Goal: Complete application form: Complete application form

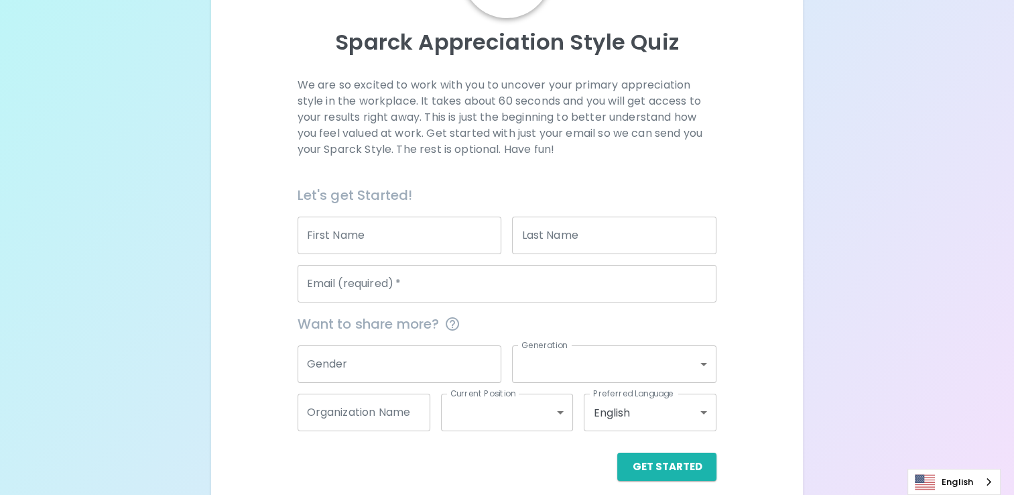
scroll to position [143, 0]
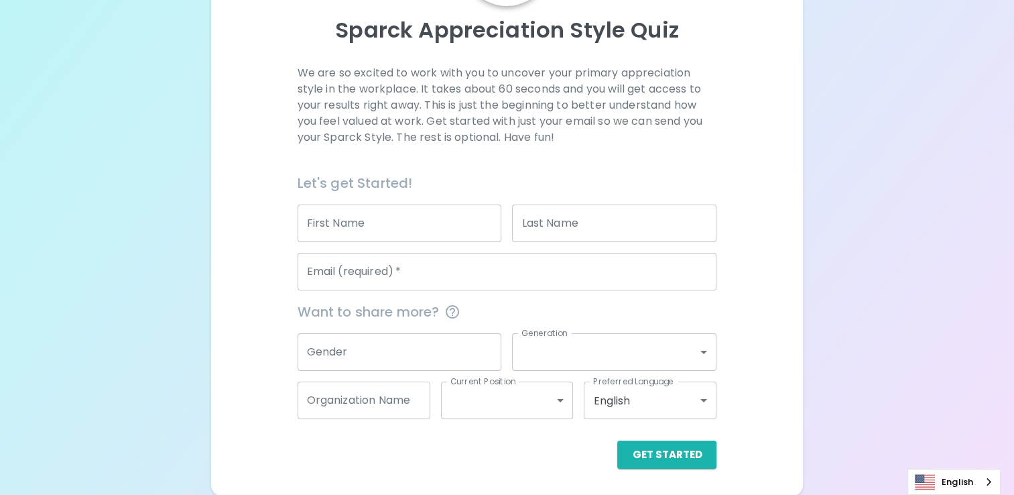
click at [457, 219] on input "First Name" at bounding box center [400, 223] width 204 height 38
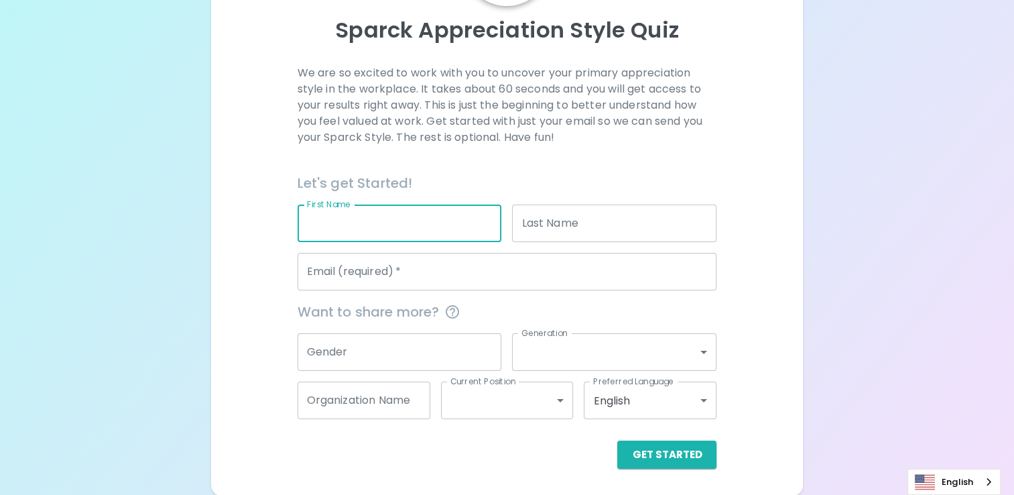
type input "Whilmari"
type input "Swift"
type input "[EMAIL_ADDRESS][DOMAIN_NAME]"
click at [364, 355] on input "Gender" at bounding box center [400, 352] width 204 height 38
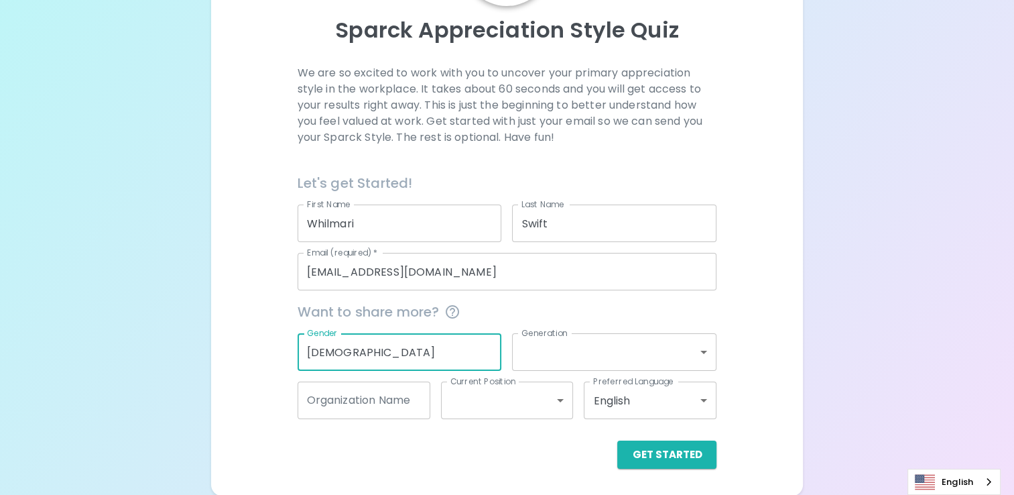
type input "[DEMOGRAPHIC_DATA]"
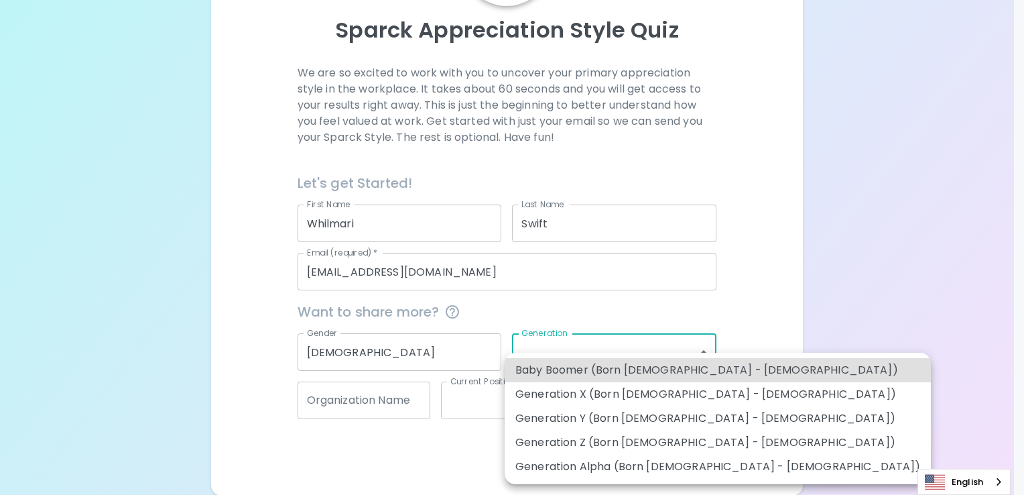
click at [596, 361] on body "Sparck Appreciation Style Quiz We are so excited to work with you to uncover yo…" at bounding box center [512, 176] width 1024 height 639
click at [563, 392] on li "Generation X (Born [DEMOGRAPHIC_DATA] - [DEMOGRAPHIC_DATA])" at bounding box center [718, 394] width 426 height 24
type input "generation_x"
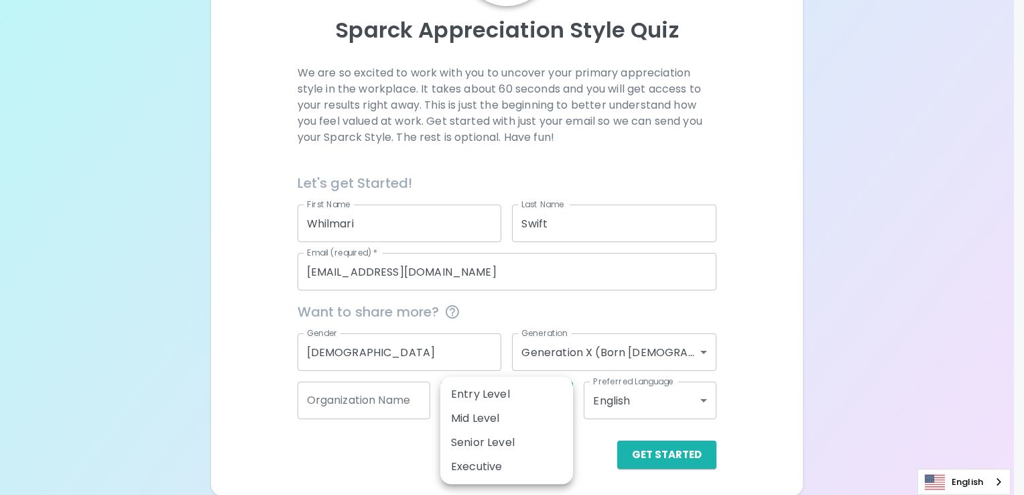
click at [512, 399] on body "Sparck Appreciation Style Quiz We are so excited to work with you to uncover yo…" at bounding box center [512, 176] width 1024 height 639
click at [499, 417] on li "Mid Level" at bounding box center [506, 418] width 133 height 24
type input "mid_level"
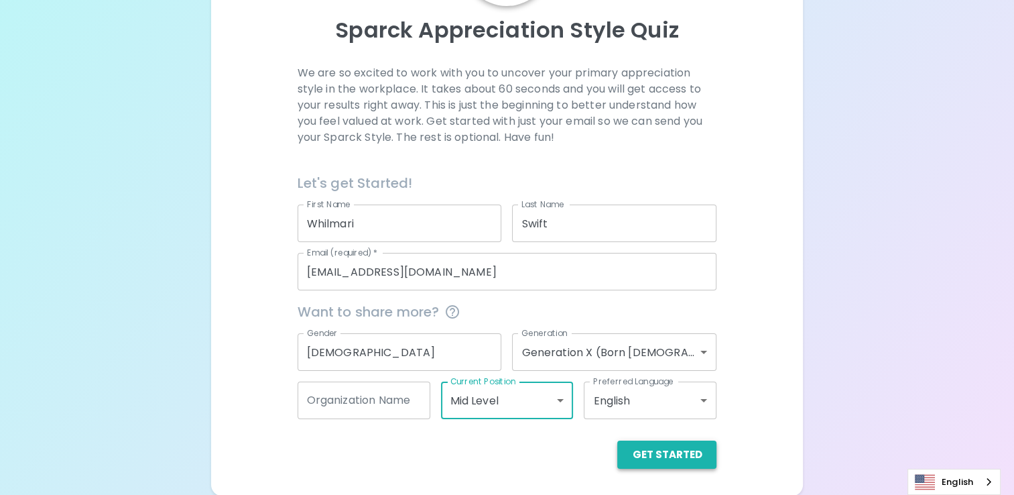
click at [667, 455] on button "Get Started" at bounding box center [666, 454] width 99 height 28
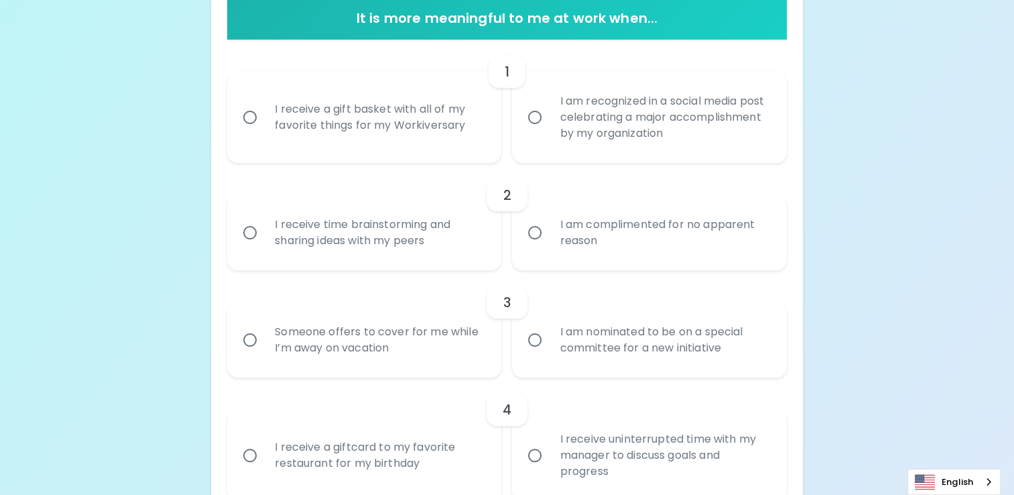
scroll to position [287, 0]
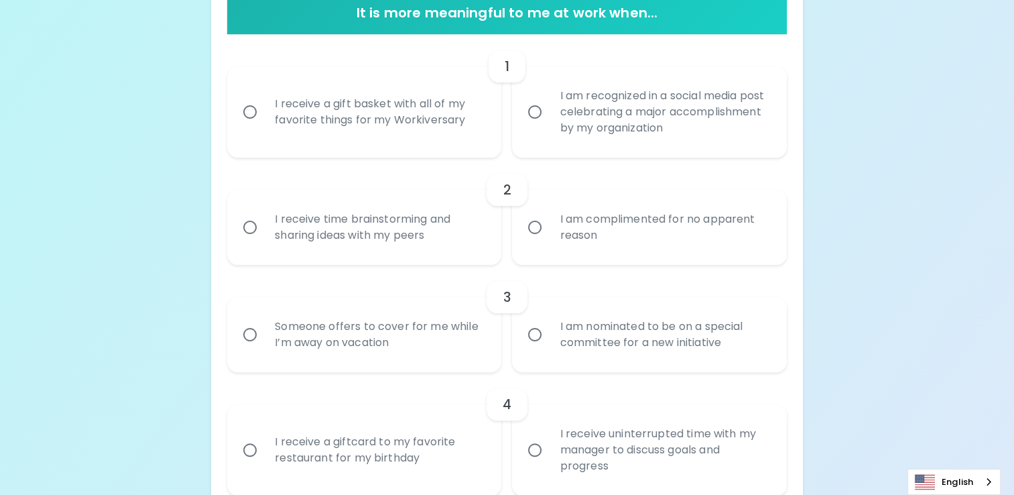
click at [532, 226] on input "I am complimented for no apparent reason" at bounding box center [535, 227] width 28 height 28
radio input "true"
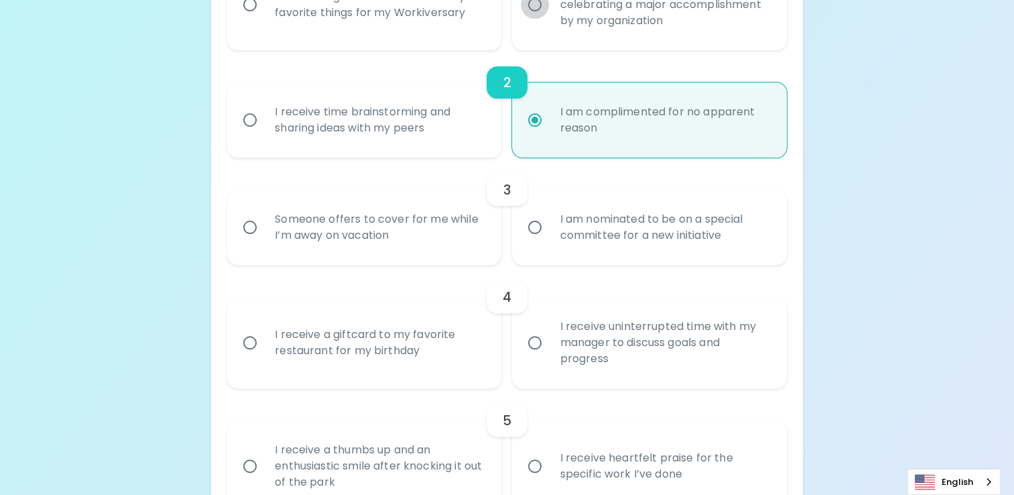
click at [536, 4] on input "I am recognized in a social media post celebrating a major accomplishment by my…" at bounding box center [535, 5] width 28 height 28
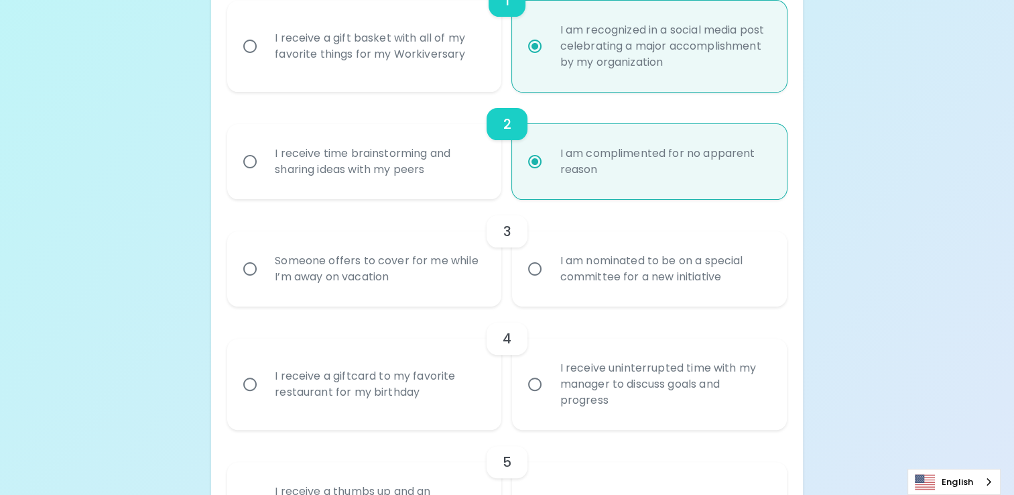
scroll to position [358, 0]
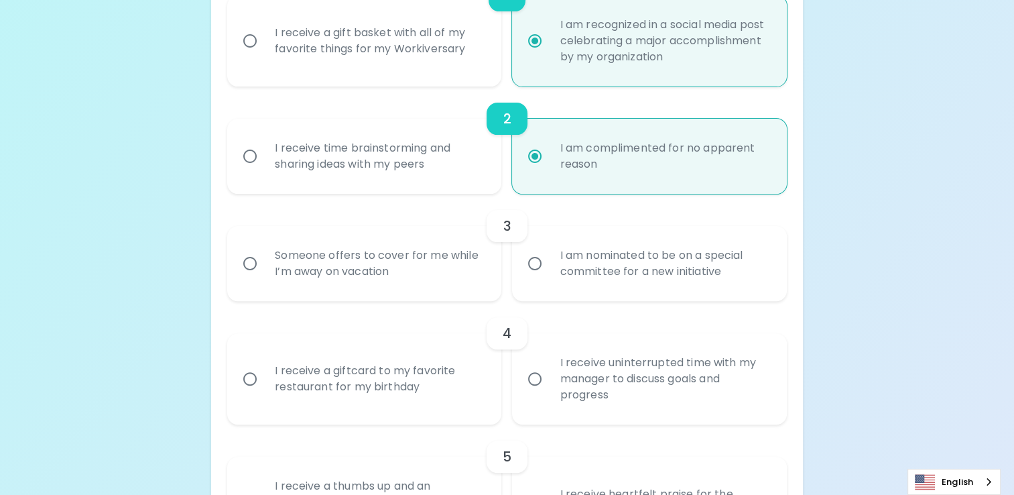
radio input "true"
click at [534, 267] on input "I am nominated to be on a special committee for a new initiative" at bounding box center [535, 263] width 28 height 28
radio input "true"
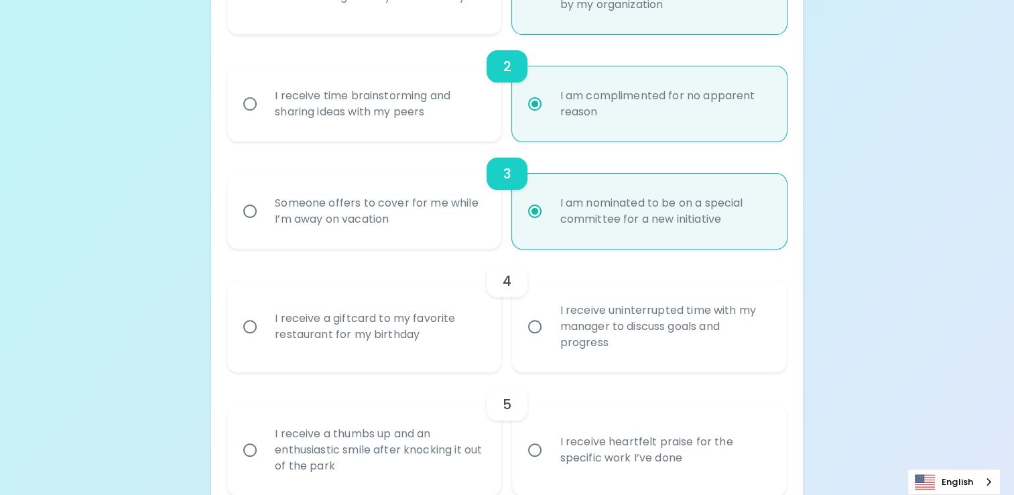
scroll to position [465, 0]
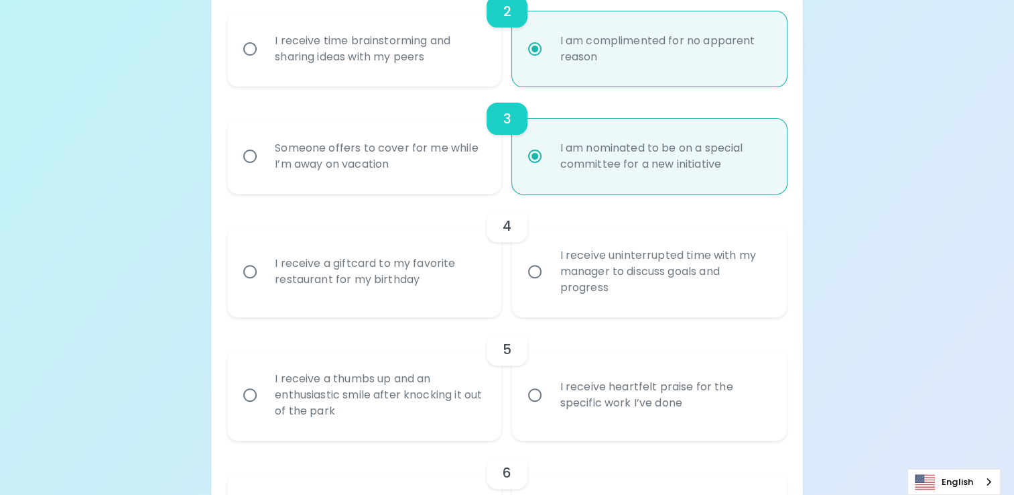
radio input "true"
click at [542, 273] on input "I receive uninterrupted time with my manager to discuss goals and progress" at bounding box center [535, 271] width 28 height 28
radio input "false"
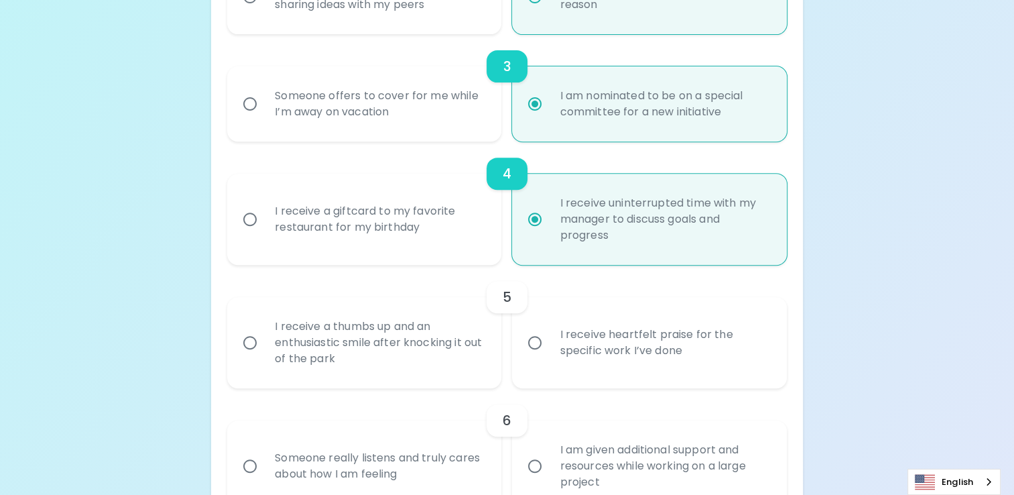
scroll to position [573, 0]
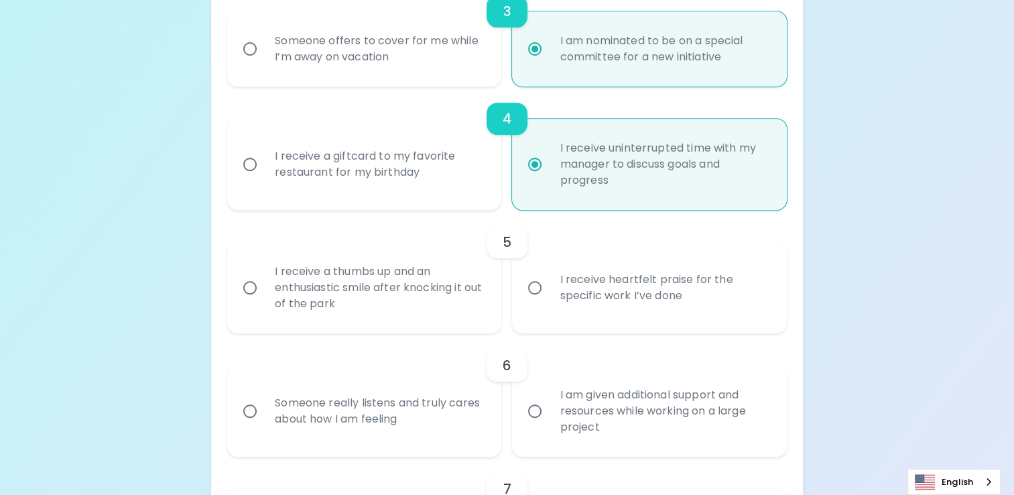
radio input "true"
click at [534, 290] on input "I receive heartfelt praise for the specific work I’ve done" at bounding box center [535, 288] width 28 height 28
radio input "false"
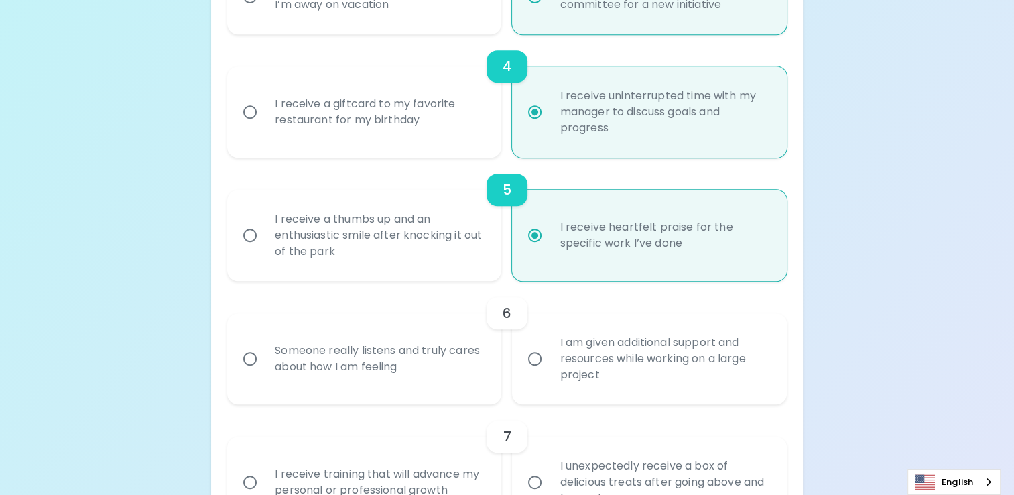
scroll to position [680, 0]
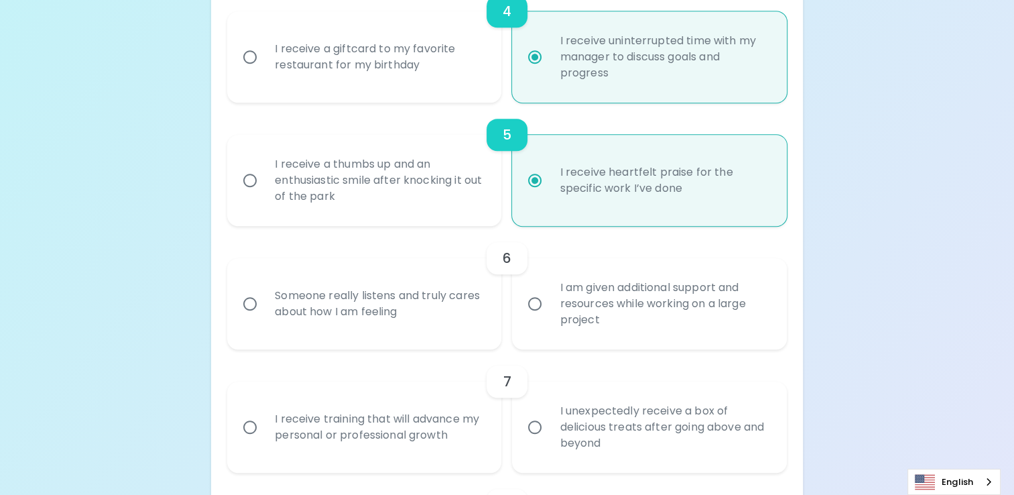
radio input "true"
click at [251, 302] on input "Someone really listens and truly cares about how I am feeling" at bounding box center [250, 304] width 28 height 28
radio input "false"
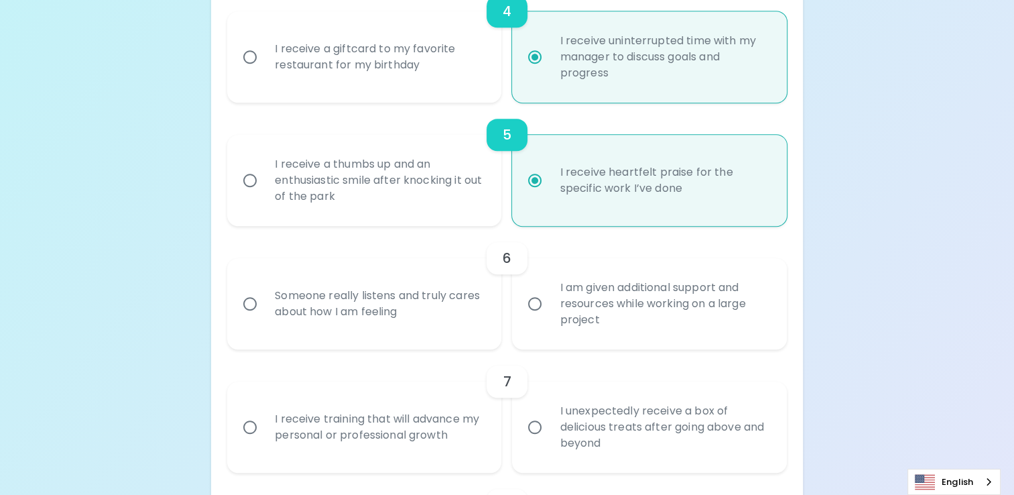
radio input "false"
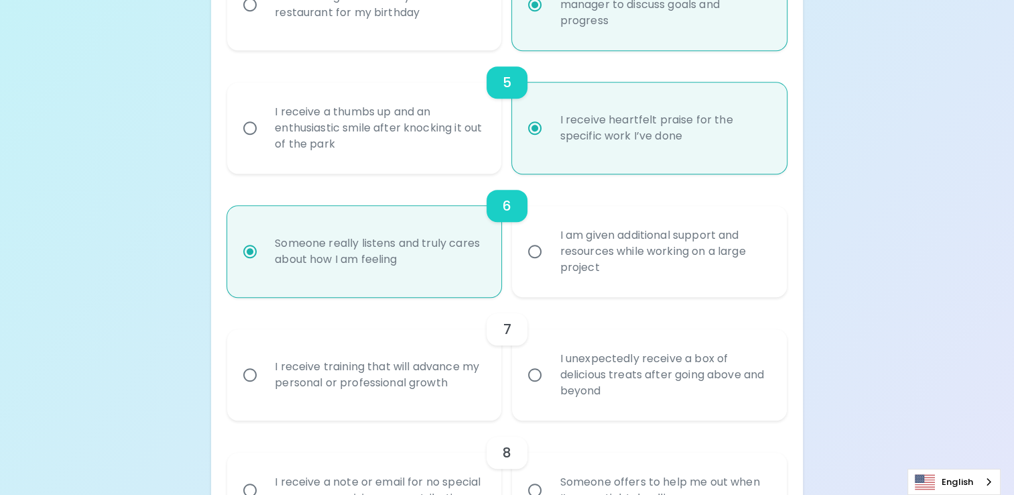
scroll to position [787, 0]
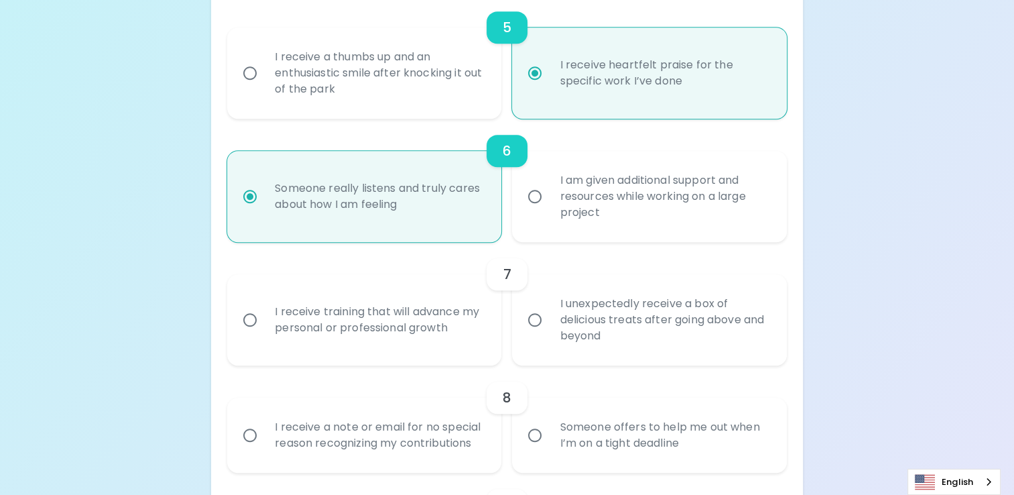
radio input "true"
click at [245, 313] on input "I receive training that will advance my personal or professional growth" at bounding box center [250, 320] width 28 height 28
radio input "false"
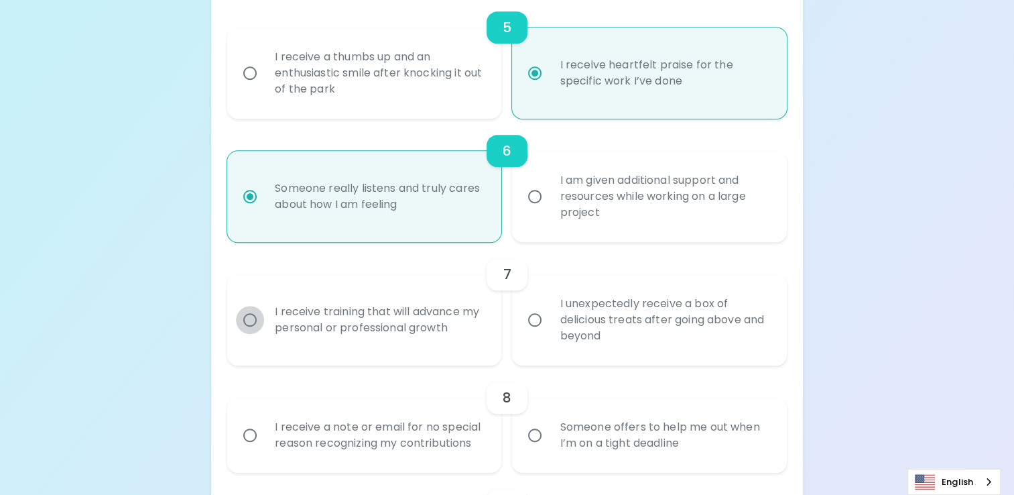
radio input "false"
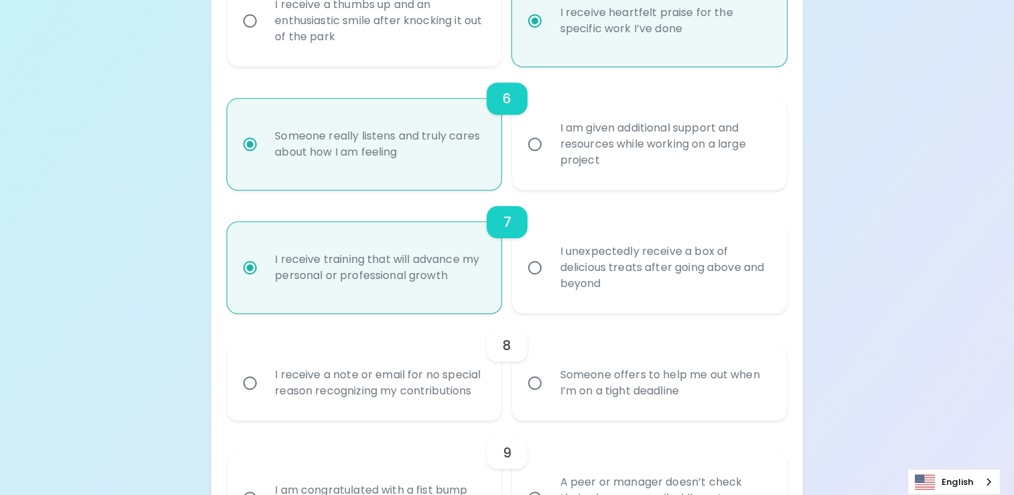
scroll to position [894, 0]
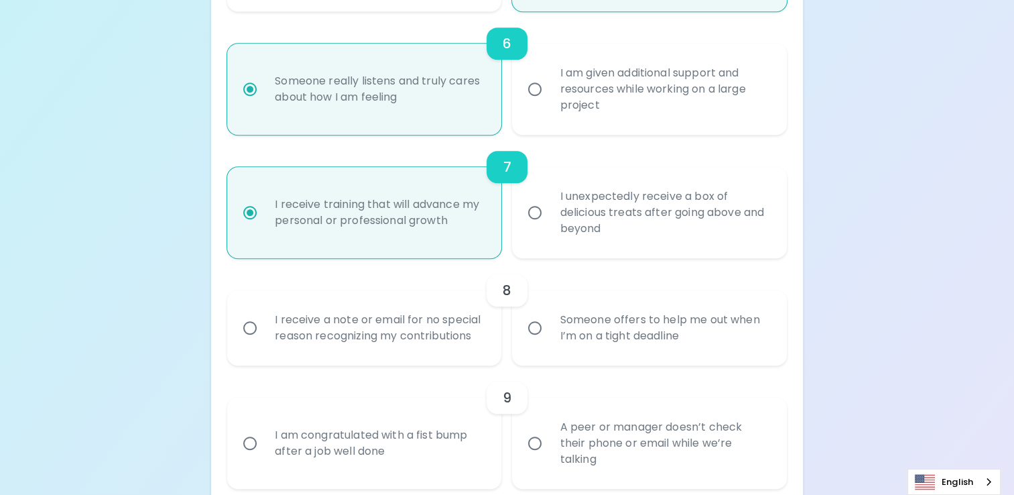
radio input "true"
click at [534, 331] on input "Someone offers to help me out when I’m on a tight deadline" at bounding box center [535, 328] width 28 height 28
radio input "false"
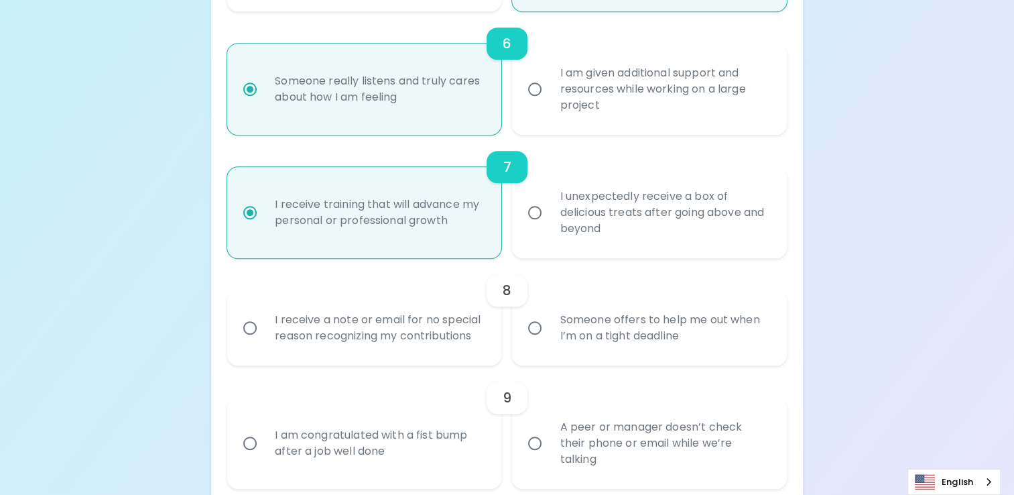
radio input "false"
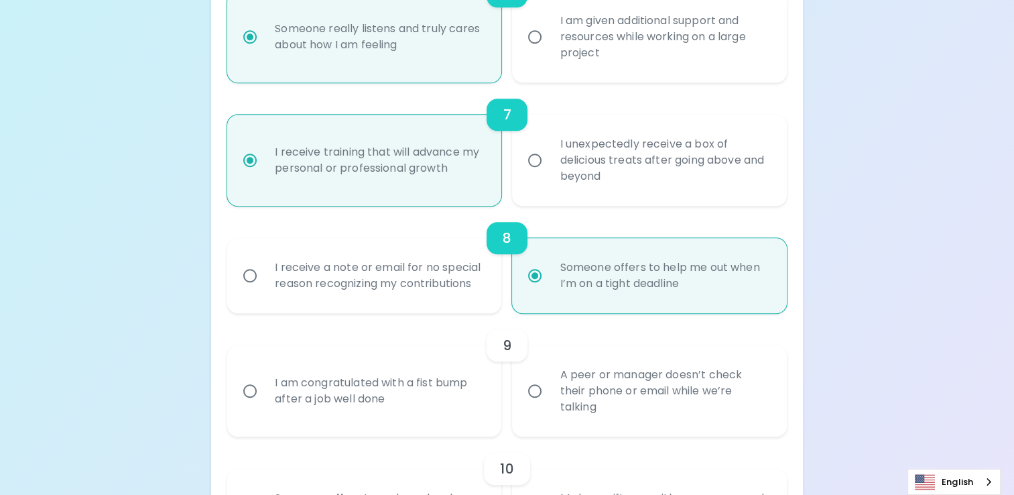
scroll to position [1002, 0]
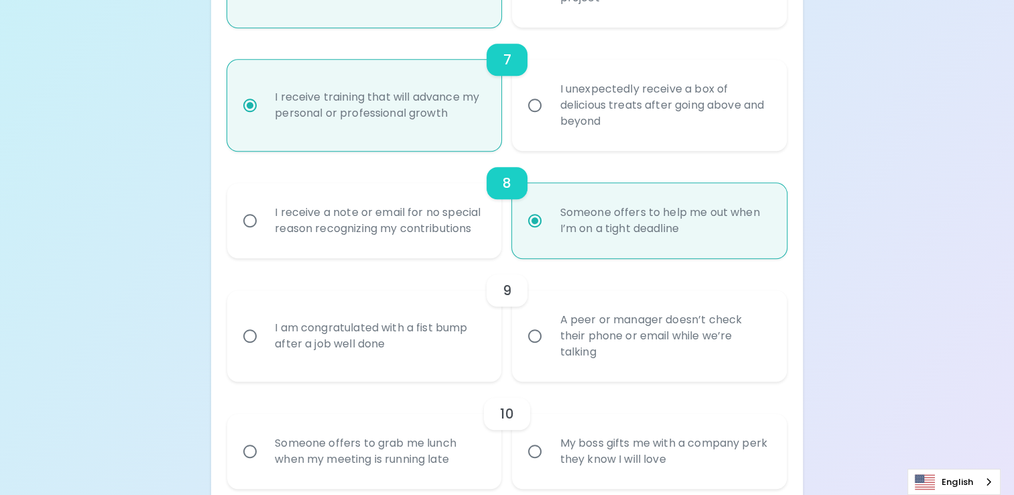
radio input "true"
click at [538, 334] on input "A peer or manager doesn’t check their phone or email while we’re talking" at bounding box center [535, 336] width 28 height 28
radio input "false"
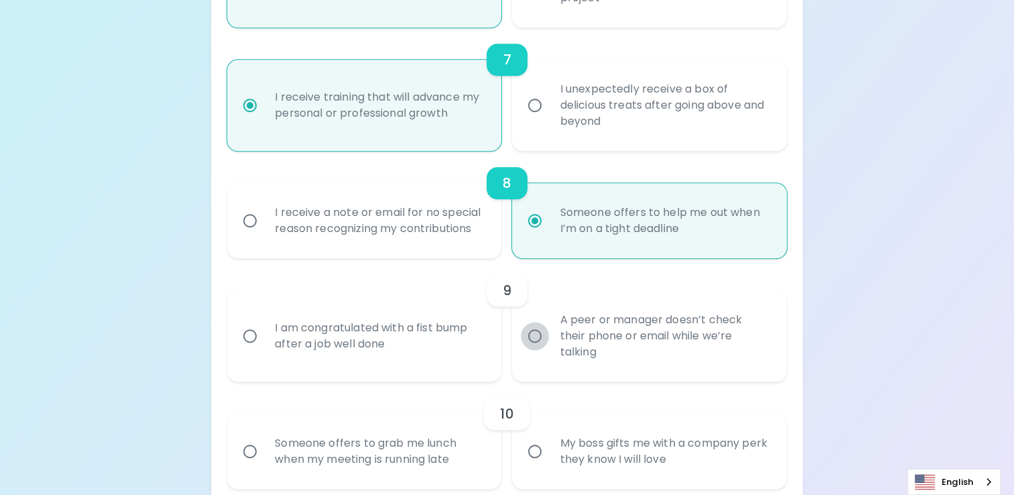
radio input "false"
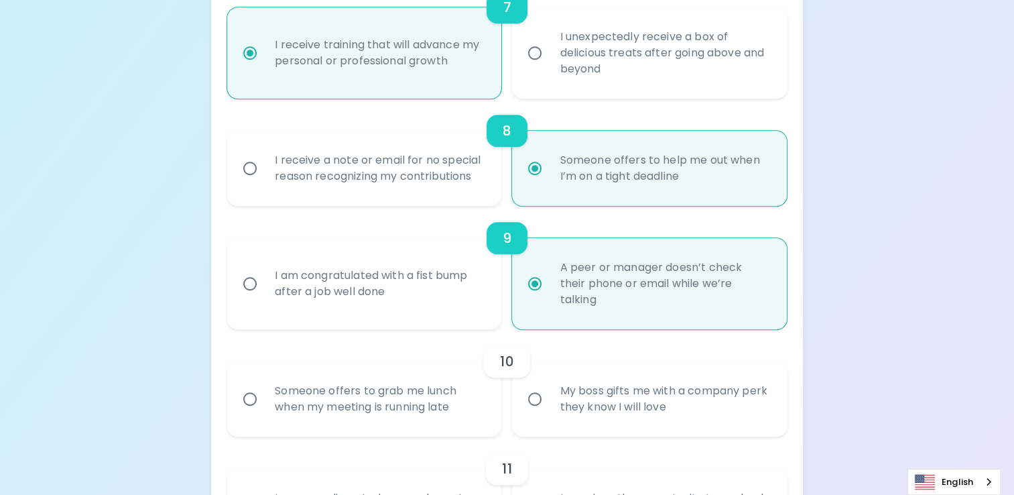
scroll to position [1109, 0]
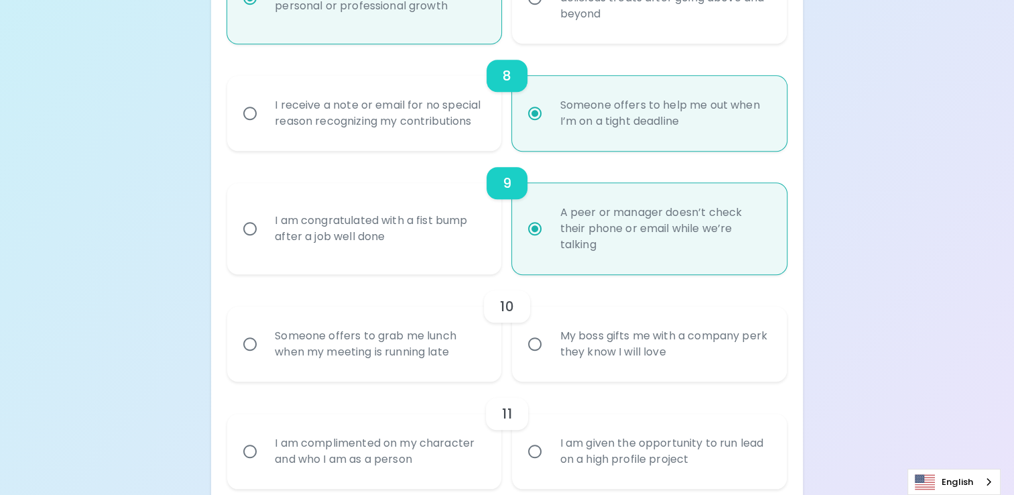
radio input "true"
click at [253, 345] on input "Someone offers to grab me lunch when my meeting is running late" at bounding box center [250, 344] width 28 height 28
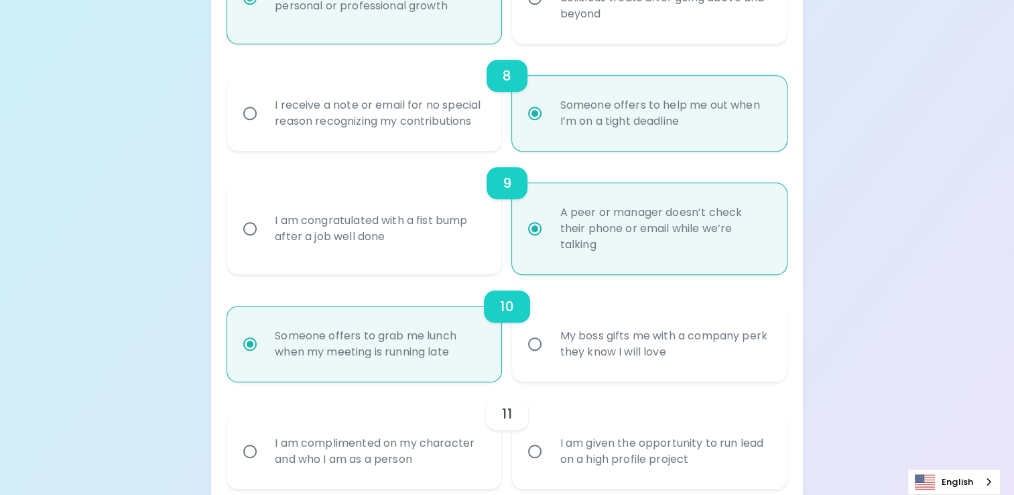
radio input "false"
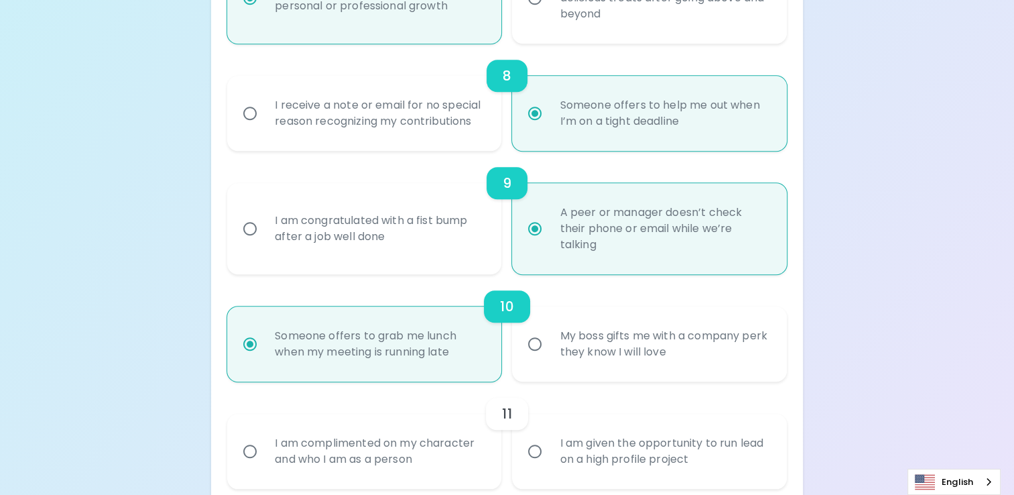
radio input "false"
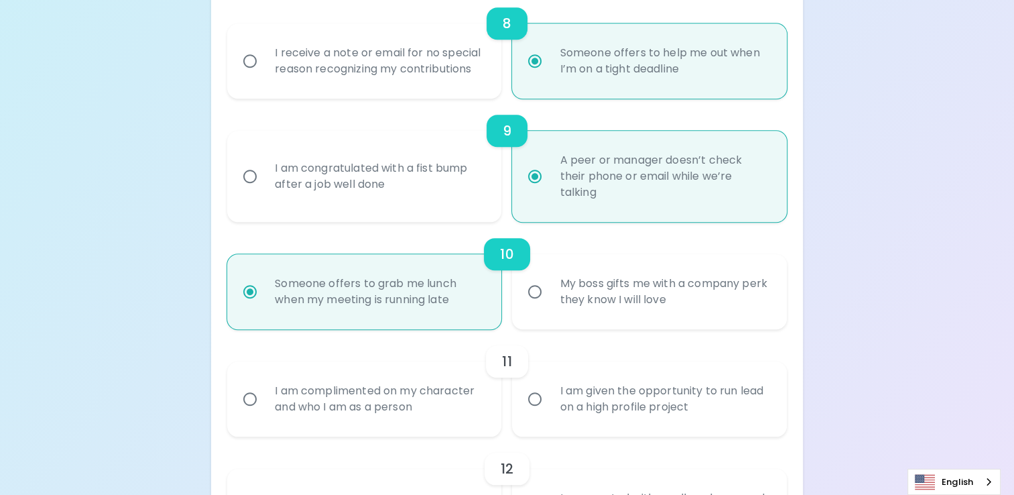
scroll to position [1216, 0]
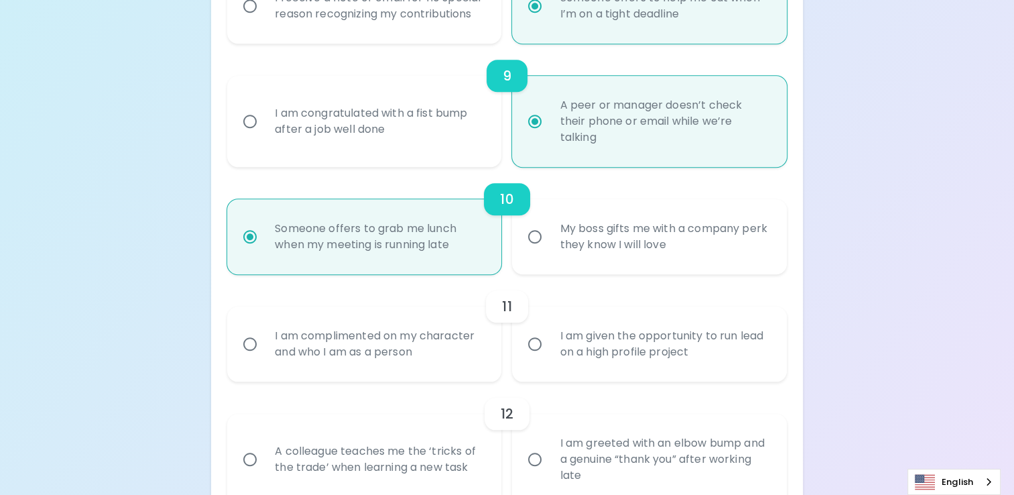
radio input "true"
click at [532, 343] on input "I am given the opportunity to run lead on a high profile project" at bounding box center [535, 344] width 28 height 28
radio input "false"
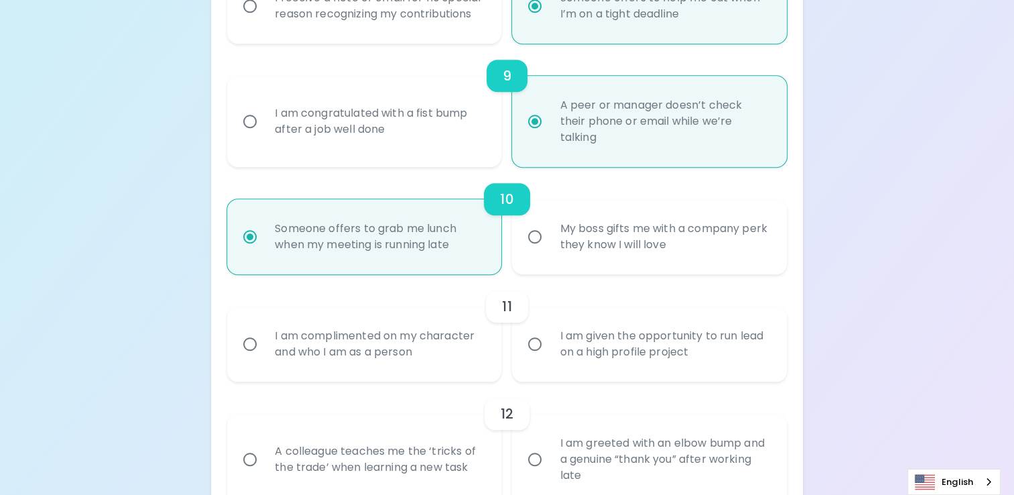
radio input "false"
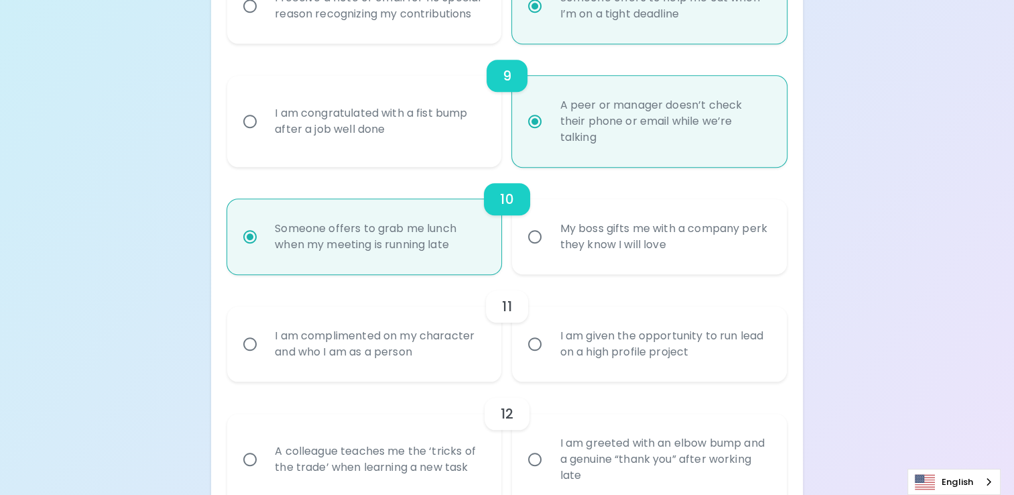
radio input "false"
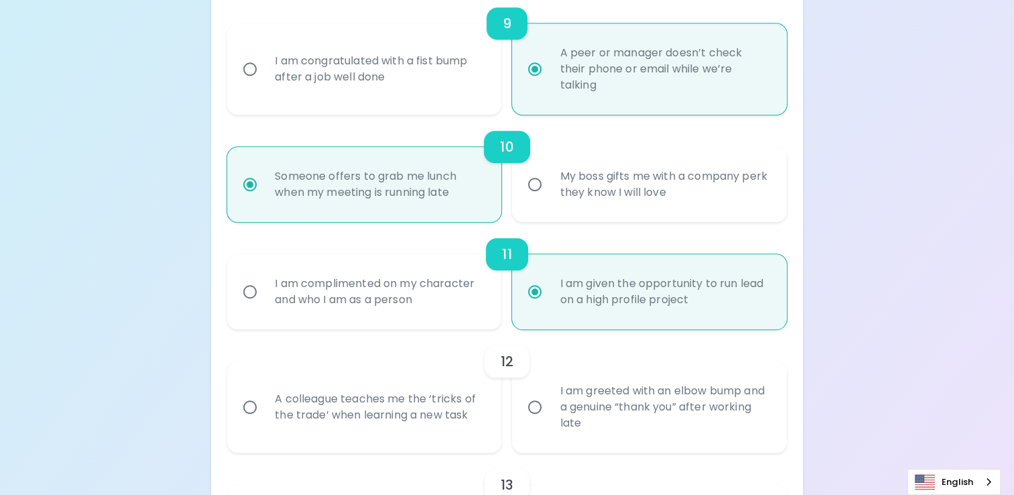
scroll to position [1323, 0]
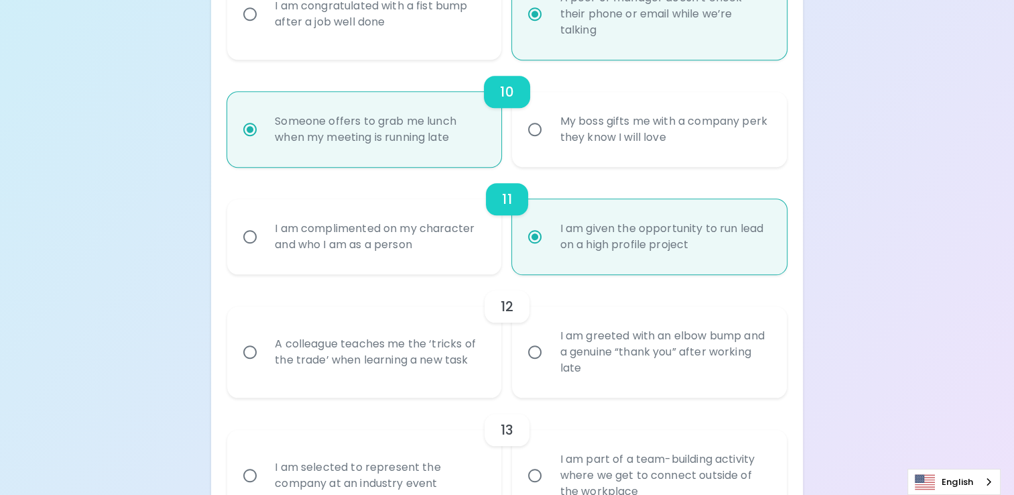
radio input "true"
click at [252, 356] on input "A colleague teaches me the ‘tricks of the trade’ when learning a new task" at bounding box center [250, 352] width 28 height 28
radio input "false"
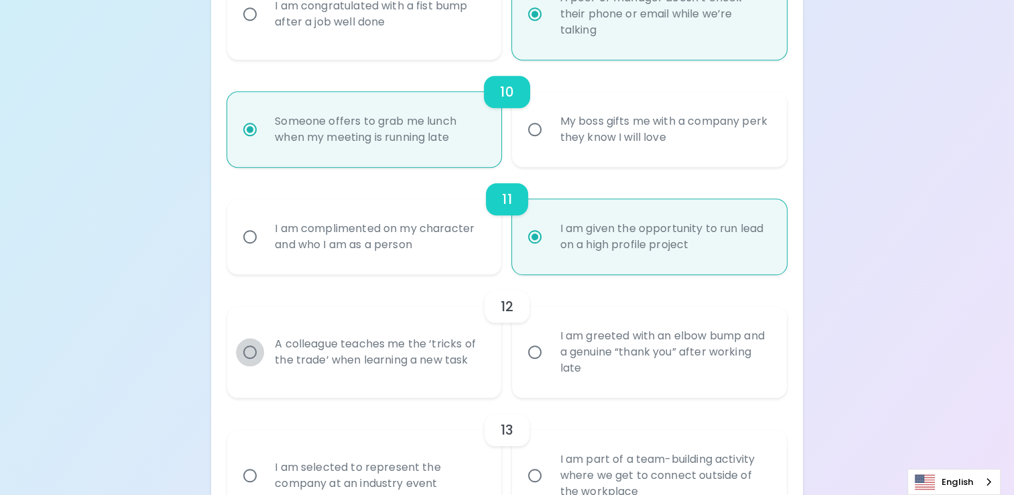
radio input "false"
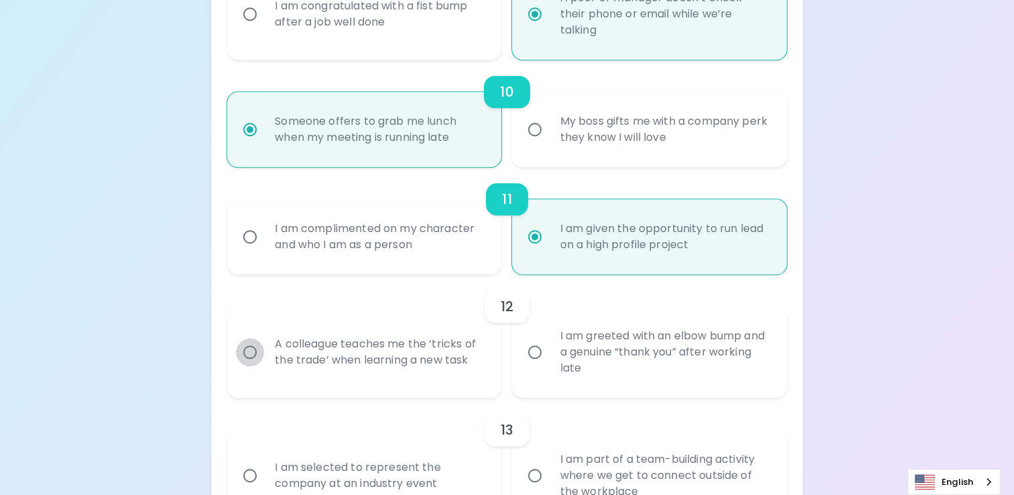
radio input "false"
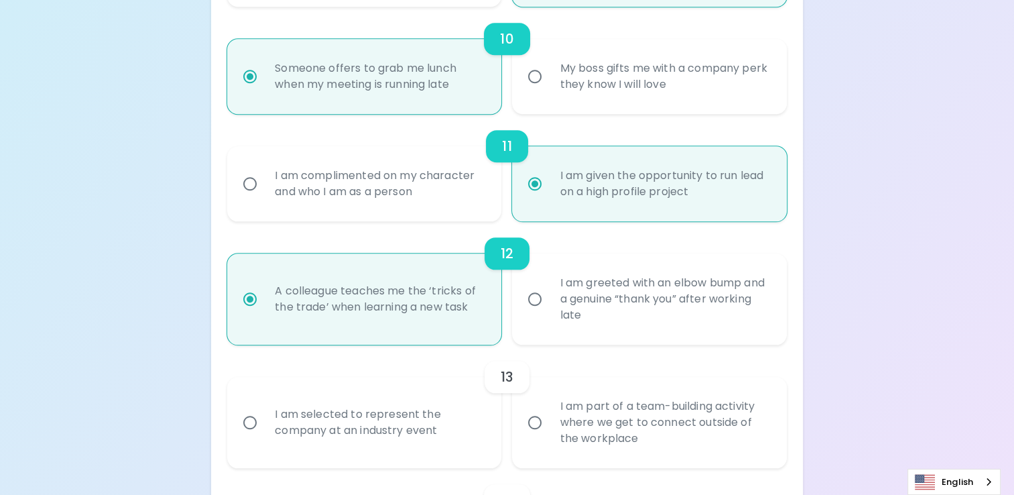
scroll to position [1431, 0]
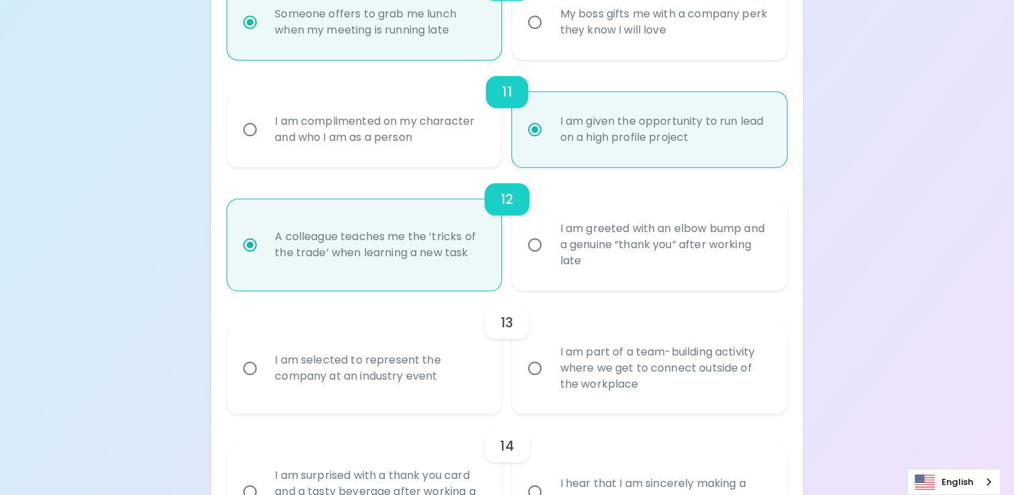
radio input "true"
click at [249, 370] on input "I am selected to represent the company at an industry event" at bounding box center [250, 368] width 28 height 28
radio input "false"
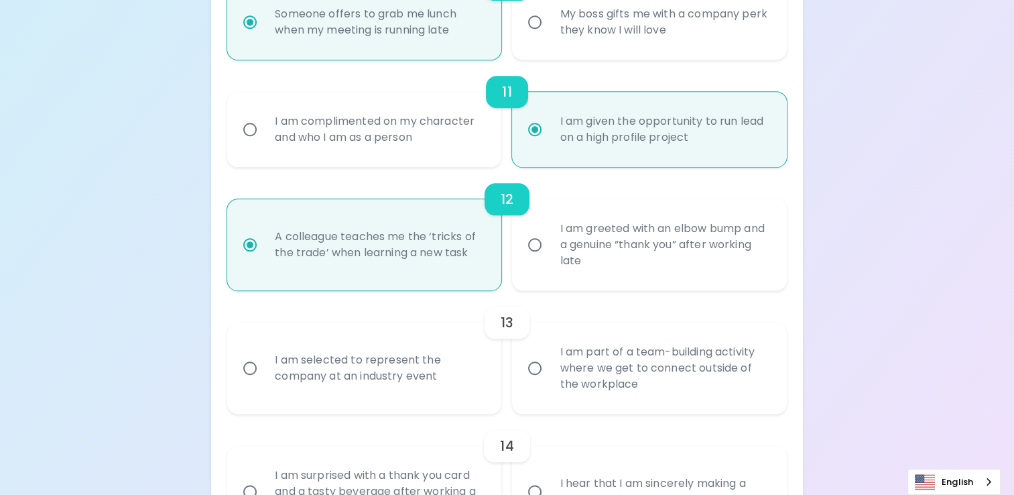
radio input "false"
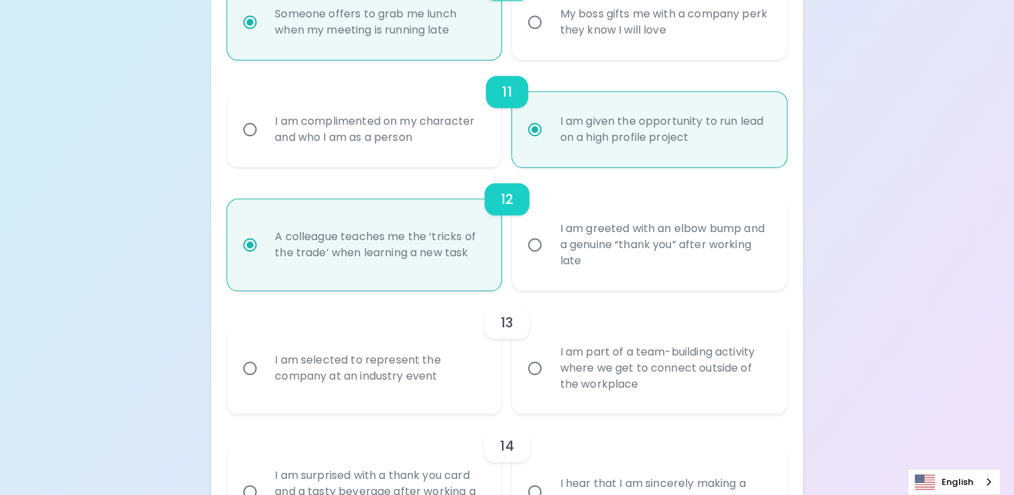
radio input "false"
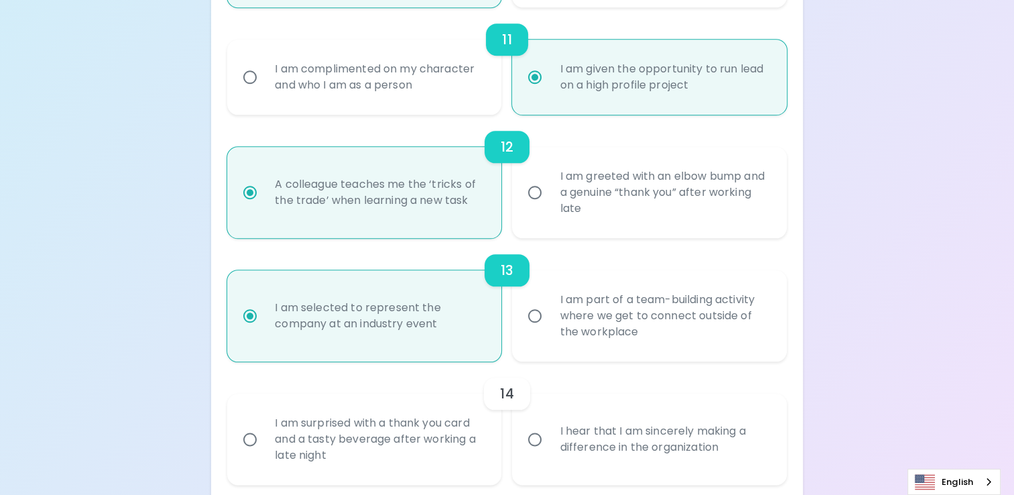
scroll to position [1538, 0]
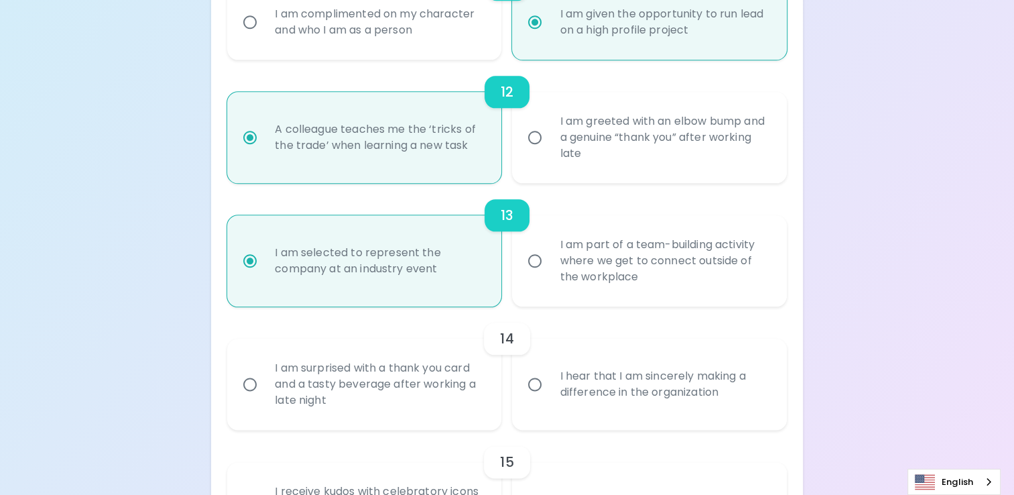
radio input "true"
click at [529, 388] on input "I hear that I am sincerely making a difference in the organization" at bounding box center [535, 384] width 28 height 28
radio input "false"
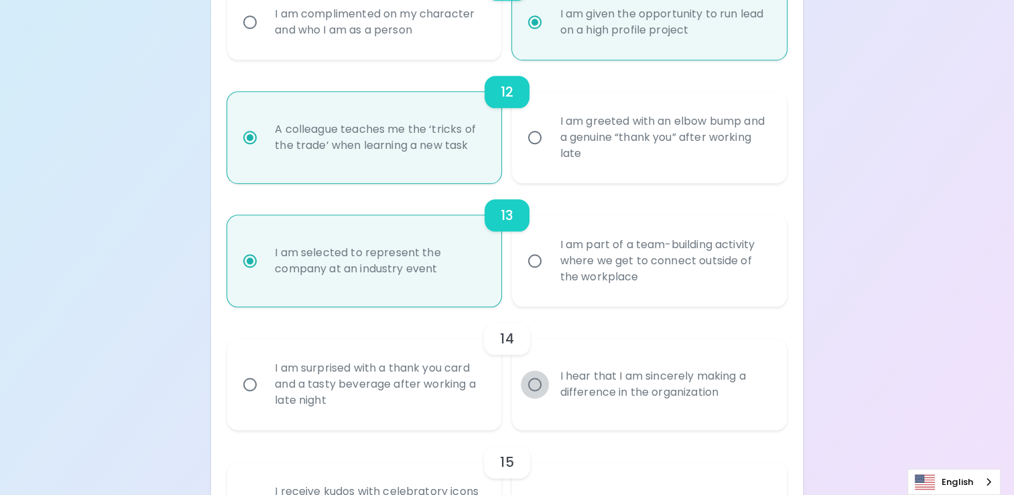
radio input "false"
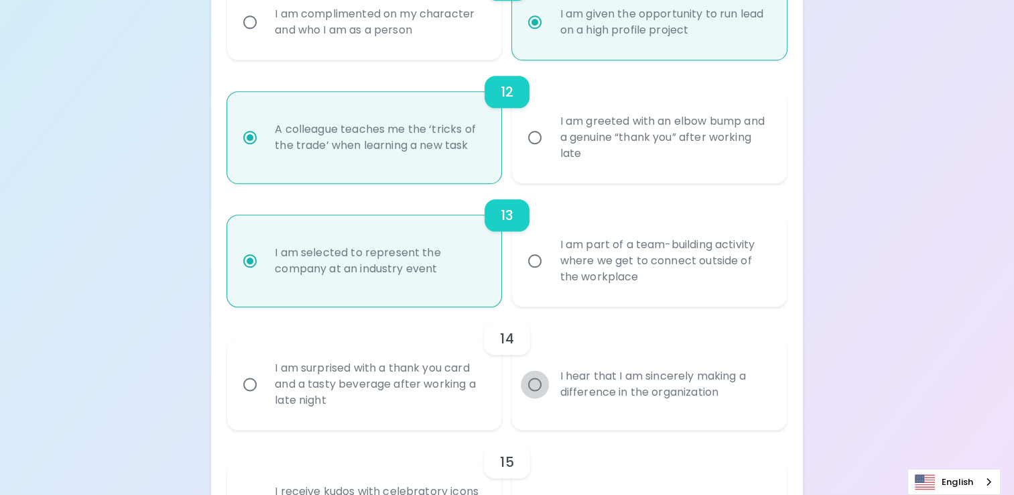
radio input "false"
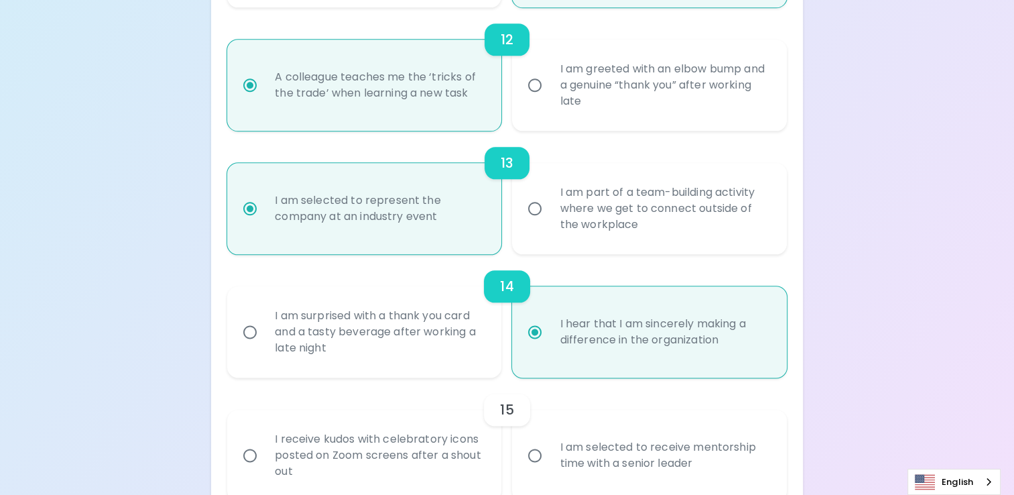
scroll to position [1645, 0]
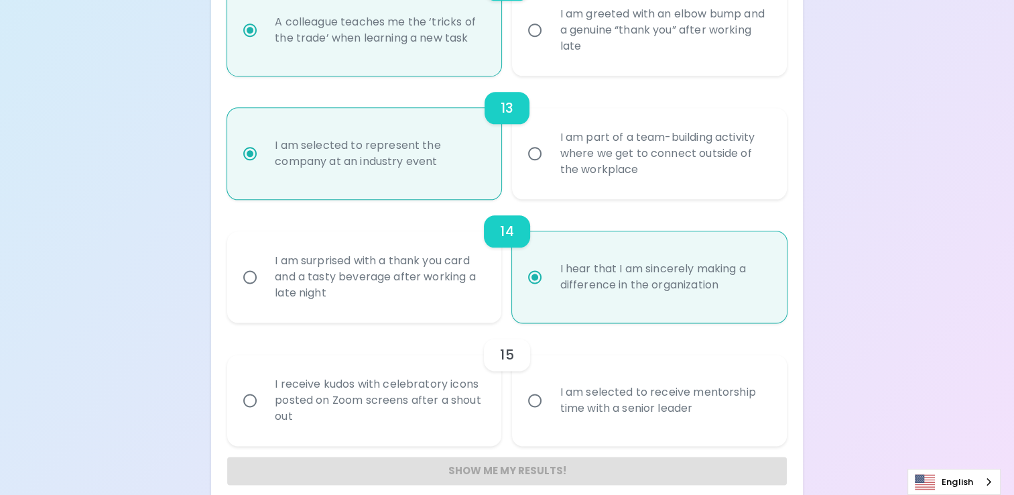
radio input "true"
click at [539, 402] on input "I am selected to receive mentorship time with a senior leader" at bounding box center [535, 400] width 28 height 28
radio input "false"
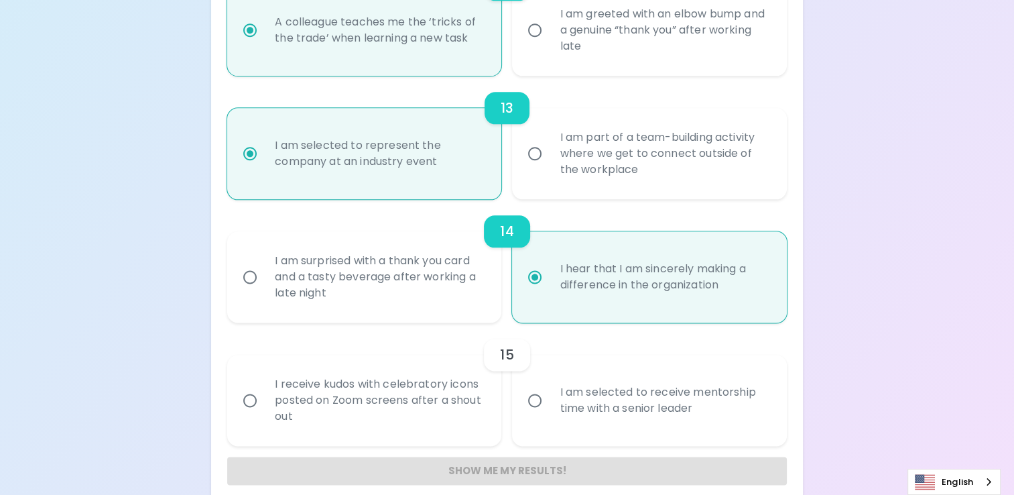
radio input "false"
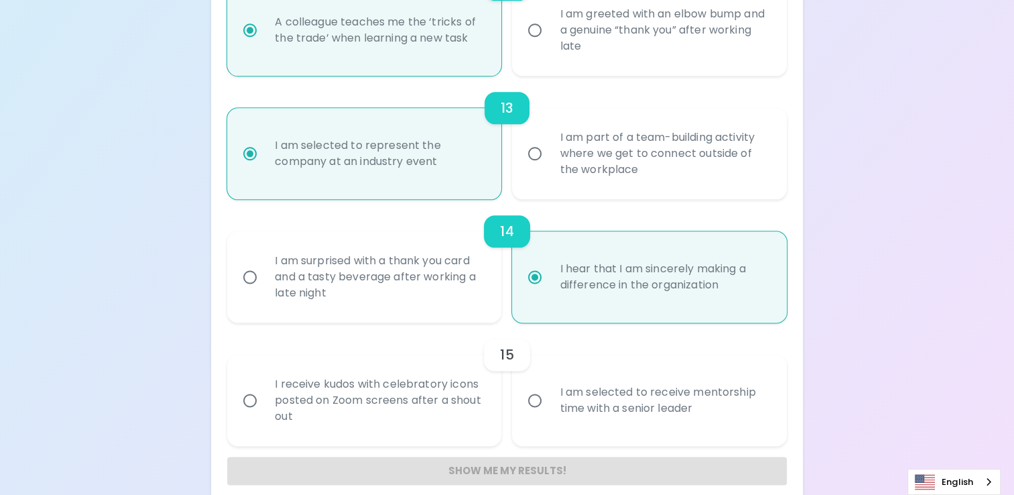
radio input "false"
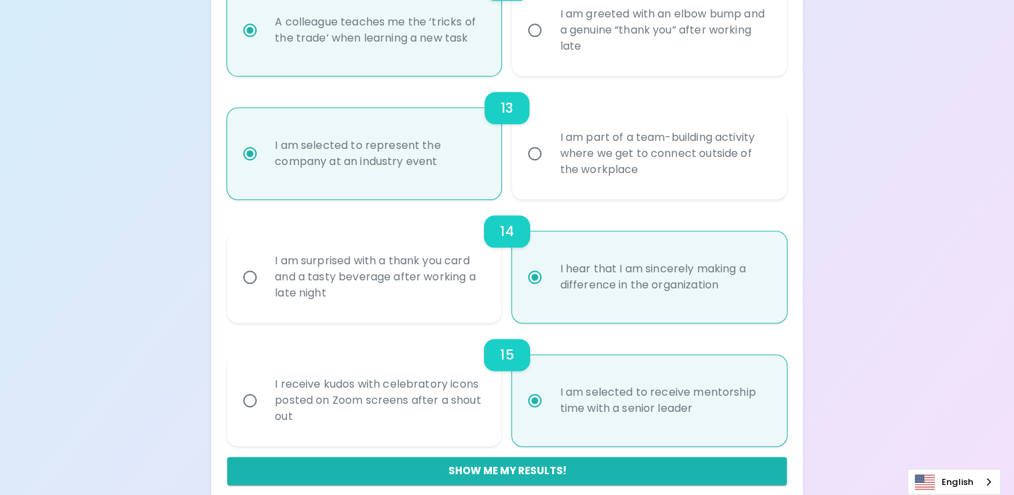
scroll to position [1661, 0]
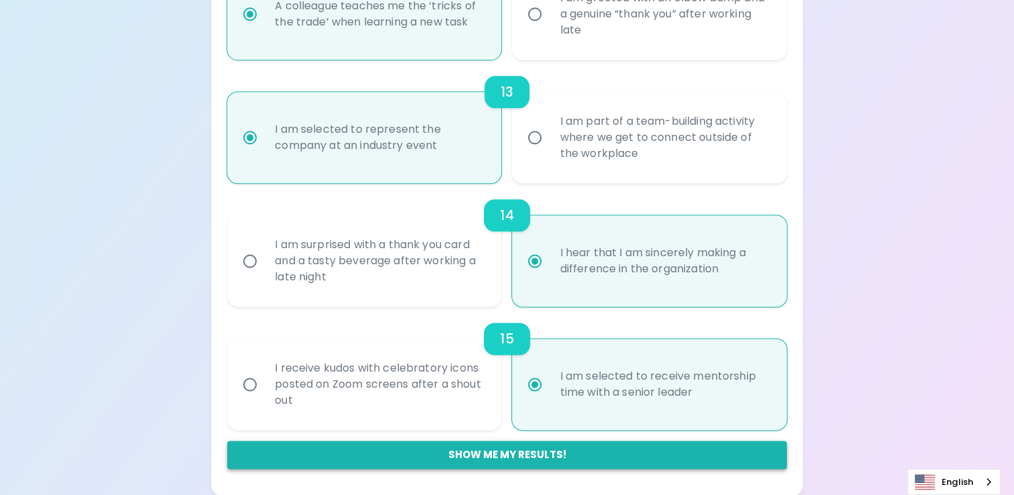
radio input "true"
click at [512, 458] on button "Show me my results!" at bounding box center [507, 454] width 560 height 28
radio input "false"
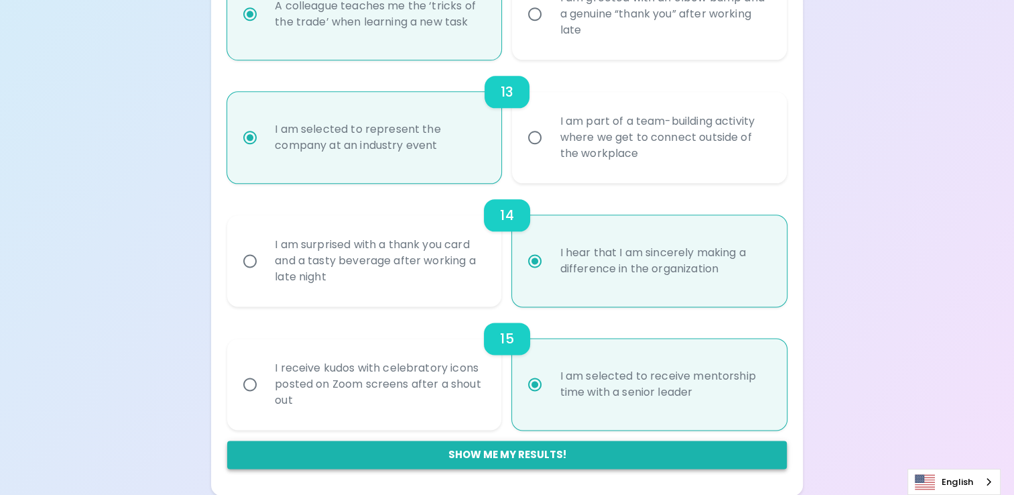
radio input "false"
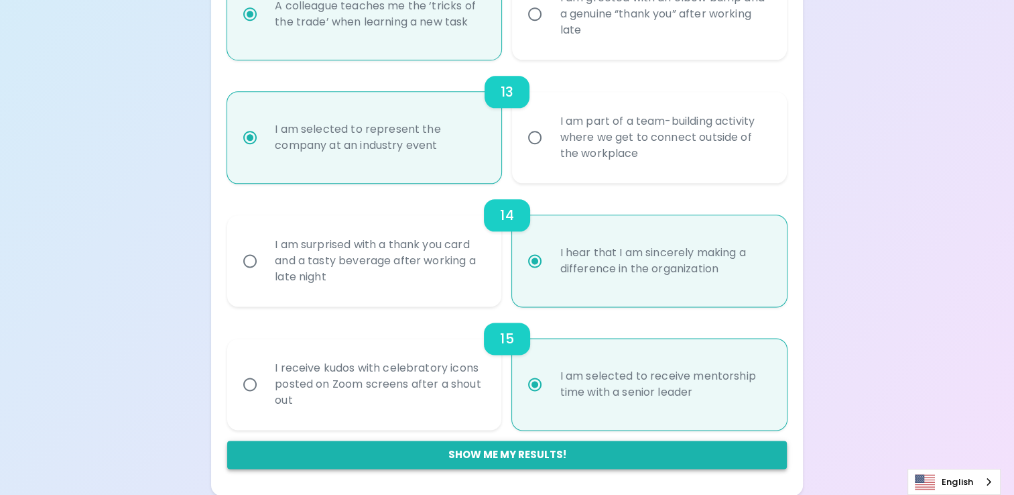
radio input "false"
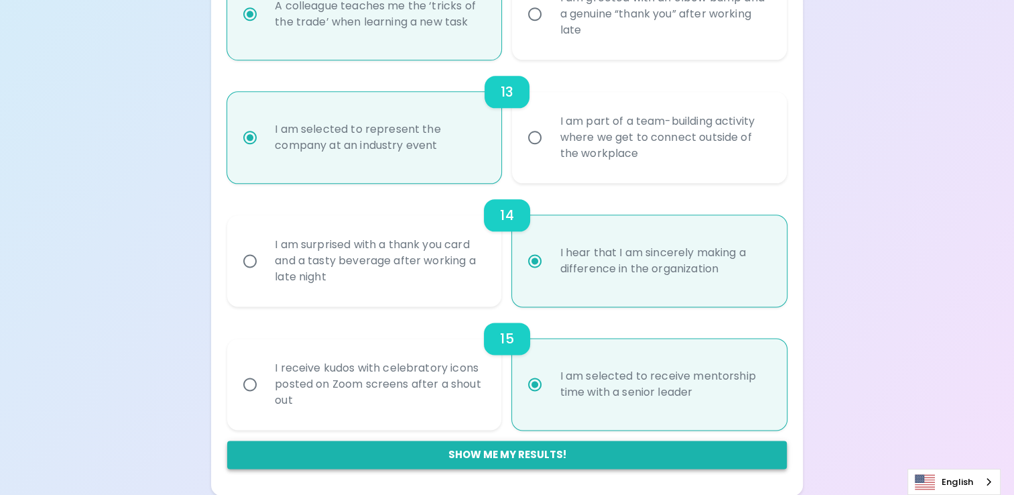
radio input "false"
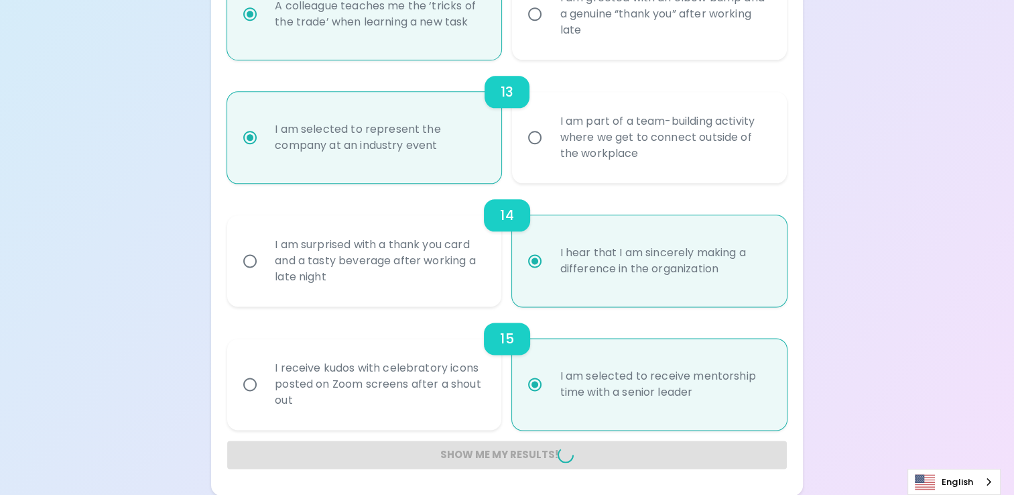
radio input "false"
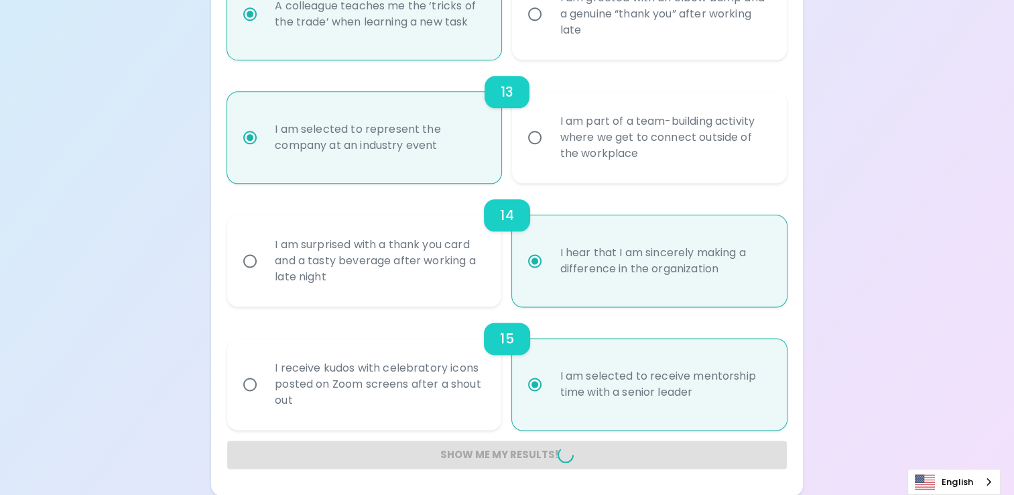
radio input "false"
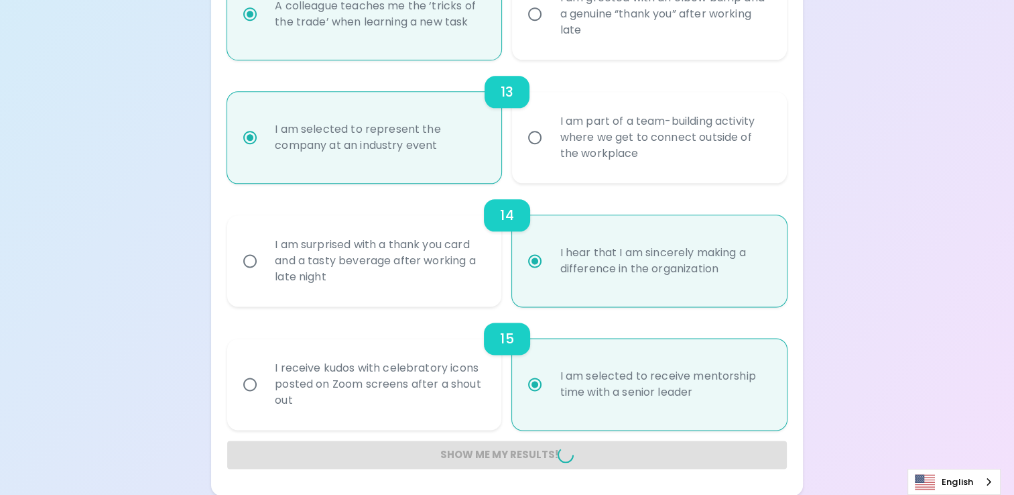
radio input "false"
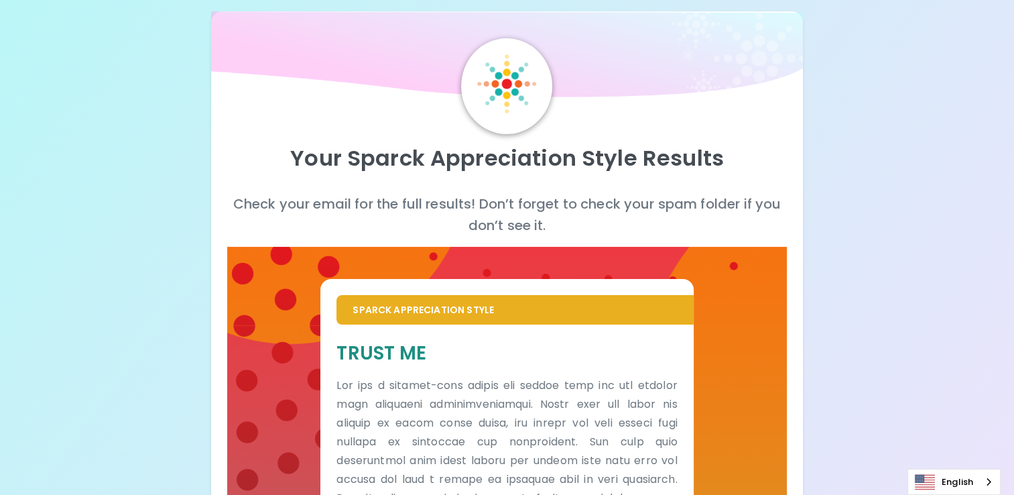
scroll to position [0, 0]
